Goal: Check status: Check status

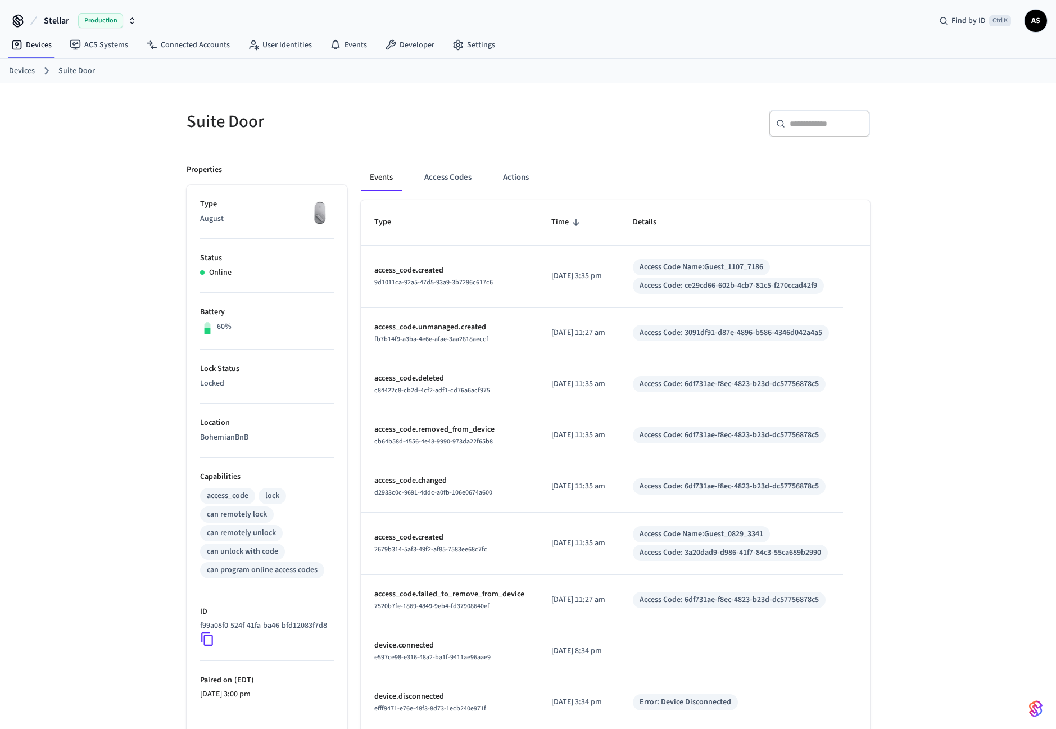
scroll to position [15, 0]
